Goal: Transaction & Acquisition: Subscribe to service/newsletter

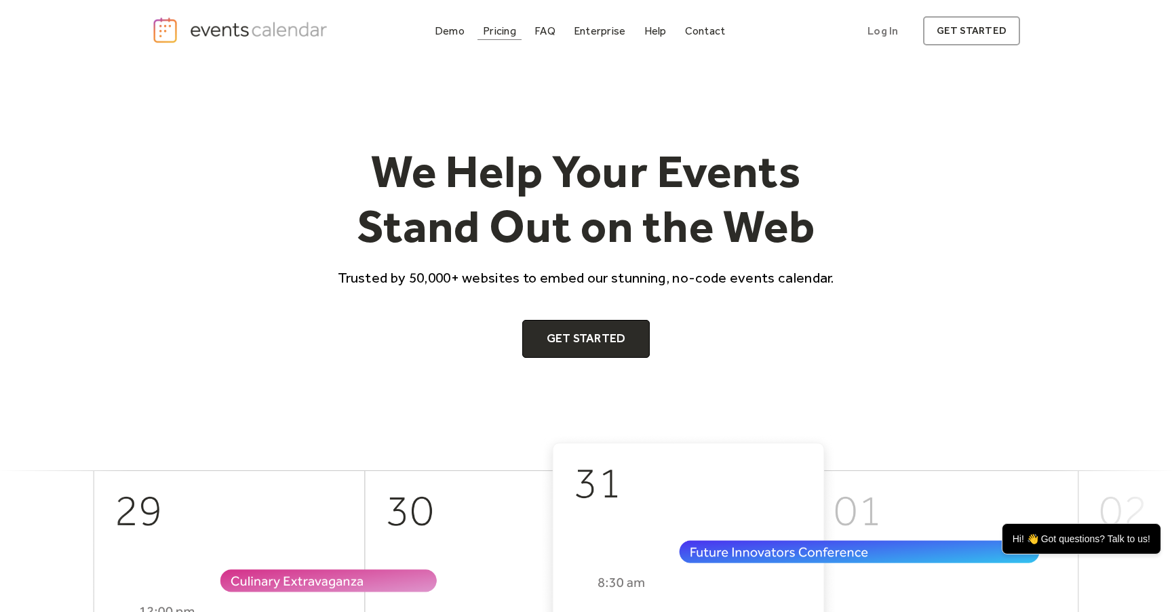
click at [519, 35] on link "Pricing" at bounding box center [499, 31] width 44 height 18
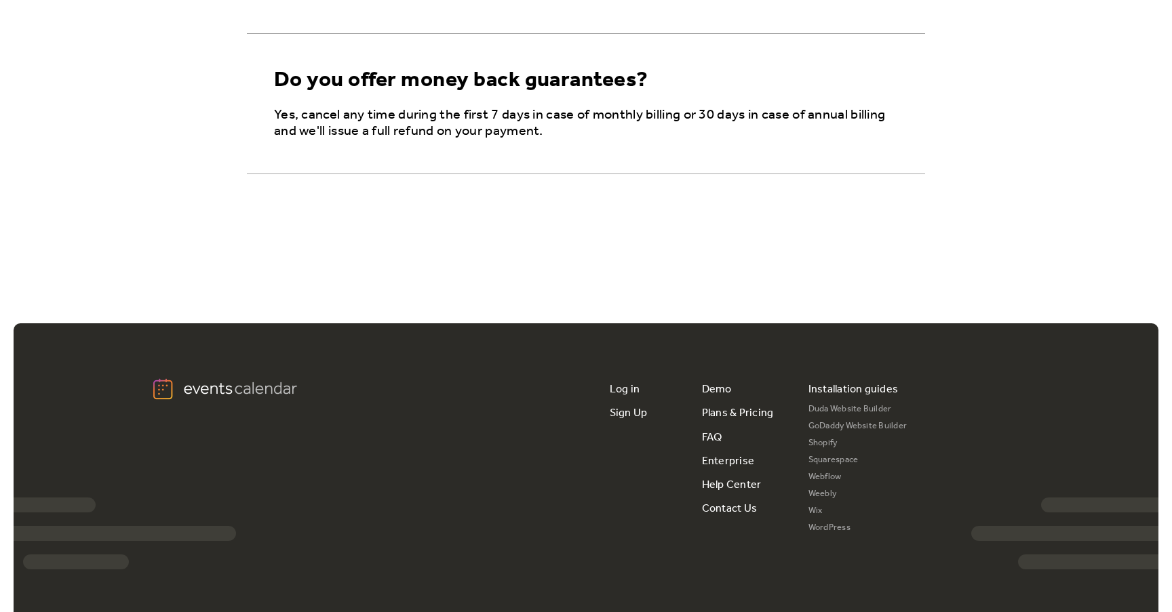
scroll to position [2518, 0]
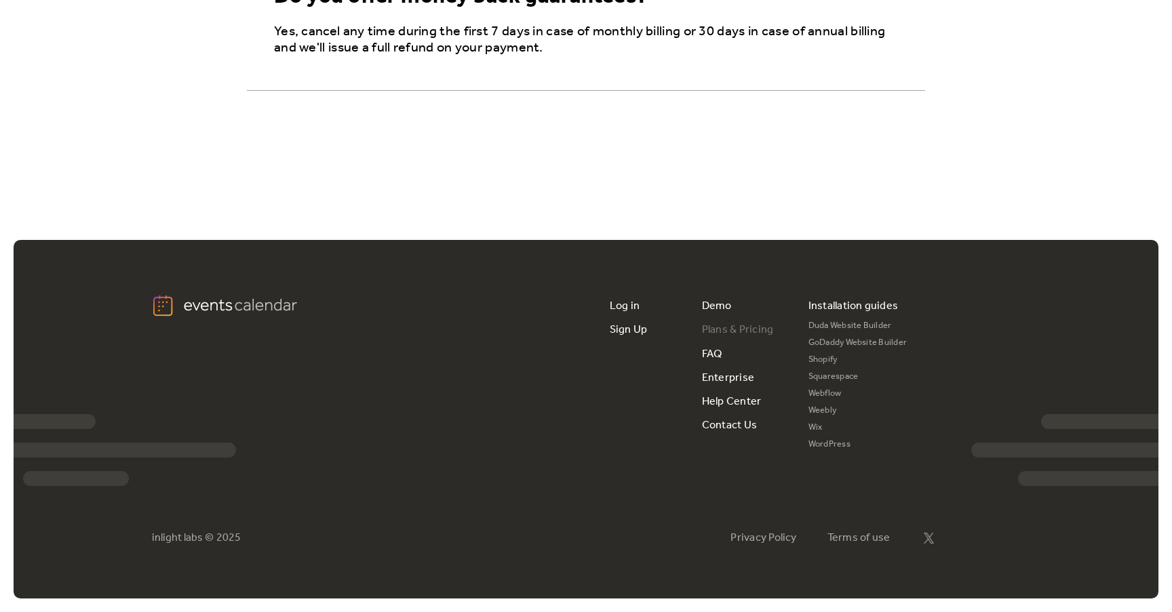
click at [741, 328] on link "Plans & Pricing" at bounding box center [738, 330] width 72 height 24
